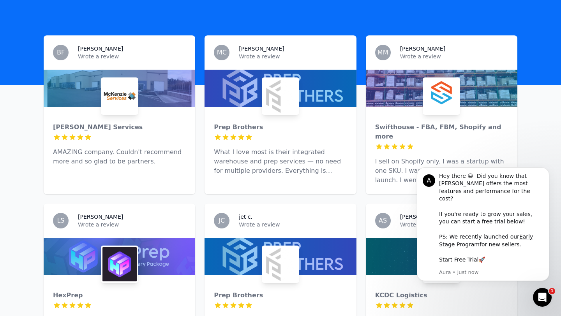
click at [106, 111] on div "[PERSON_NAME] Services 5 out of 5 stars AMAZING company. Couldn't recommend mor…" at bounding box center [120, 141] width 152 height 69
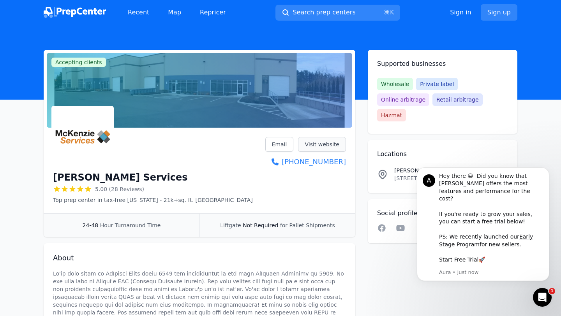
click at [324, 146] on link "Visit website" at bounding box center [322, 144] width 48 height 15
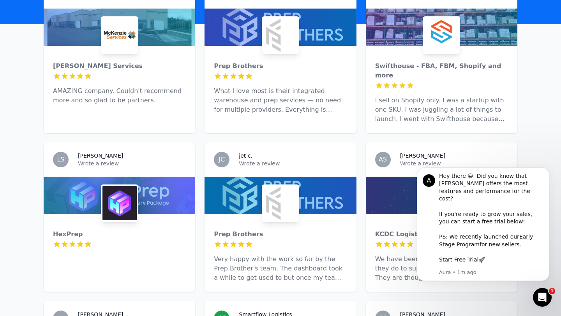
scroll to position [288, 0]
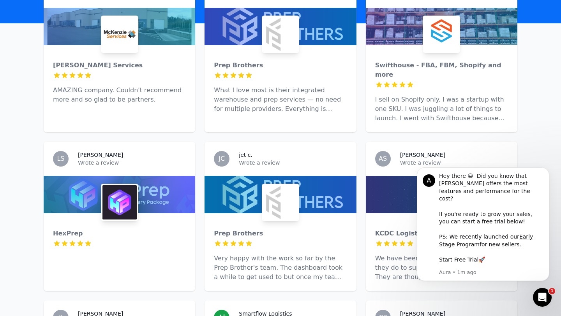
click at [292, 60] on div "Prep Brothers 5 out of 5 stars What I love most is their integrated warehouse a…" at bounding box center [281, 84] width 152 height 78
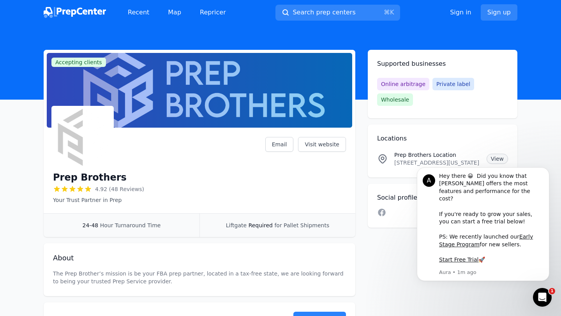
click at [492, 154] on link "View" at bounding box center [497, 159] width 21 height 10
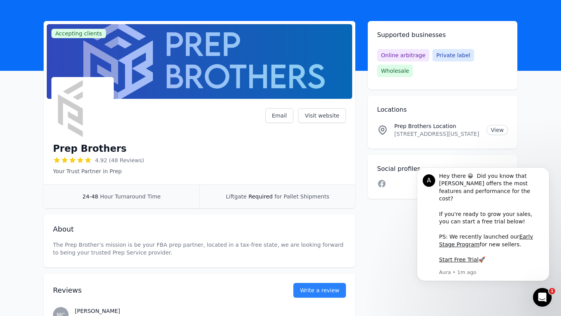
scroll to position [3, 0]
